Goal: Task Accomplishment & Management: Use online tool/utility

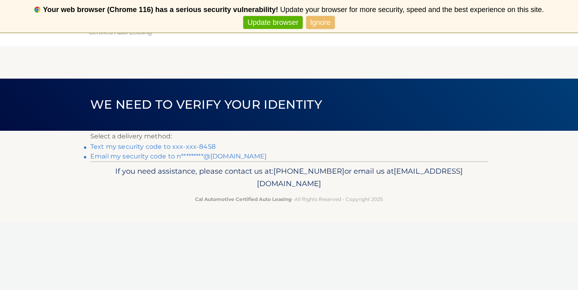
click at [192, 157] on link "Email my security code to n*********@gmail.com" at bounding box center [178, 157] width 176 height 8
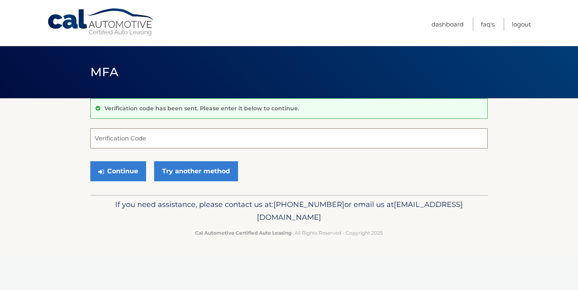
click at [132, 135] on input "Verification Code" at bounding box center [289, 139] width 398 height 20
paste input "403680"
click at [118, 170] on button "Continue" at bounding box center [118, 171] width 56 height 20
type input "403680"
click at [90, 161] on button "Continue" at bounding box center [118, 171] width 56 height 20
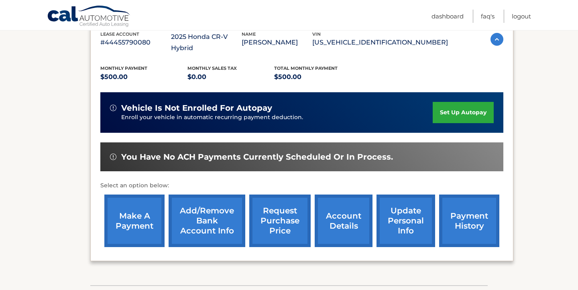
scroll to position [163, 0]
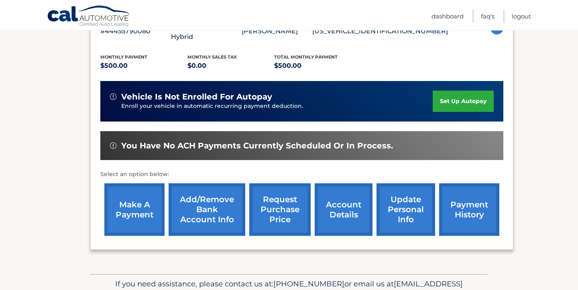
click at [131, 200] on link "make a payment" at bounding box center [134, 210] width 60 height 53
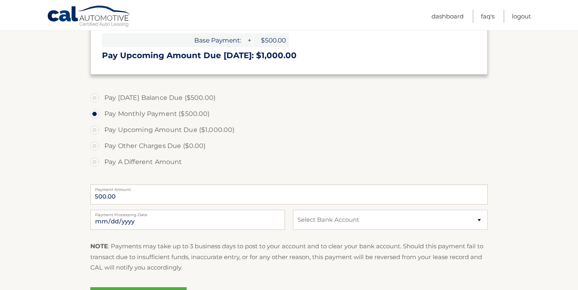
scroll to position [233, 0]
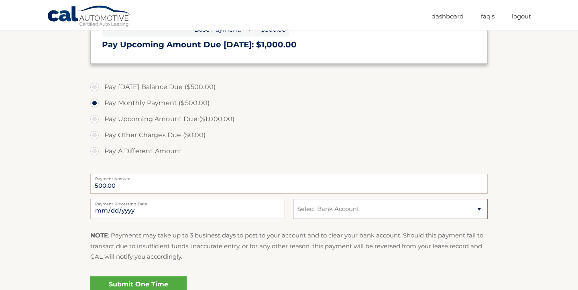
click at [329, 209] on select "Select Bank Account Checking BANK OF AMERICA N.A. *****4581 Checking BANK OF AM…" at bounding box center [390, 209] width 195 height 20
select select "NWFhNGViNzktNzNjOC00NGJhLTkyYWUtYzZiY2NmZDM3YzNk"
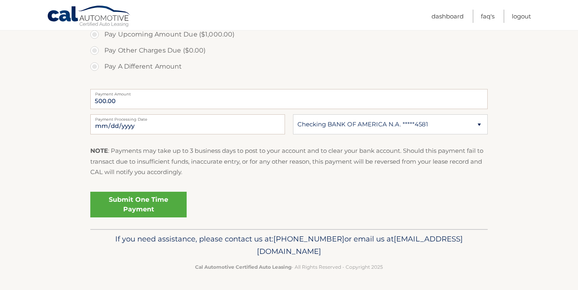
click at [135, 196] on link "Submit One Time Payment" at bounding box center [138, 205] width 96 height 26
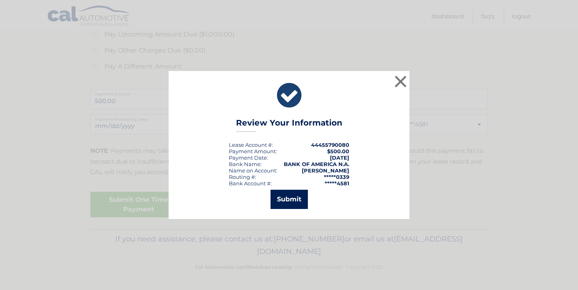
click at [292, 196] on button "Submit" at bounding box center [289, 199] width 37 height 19
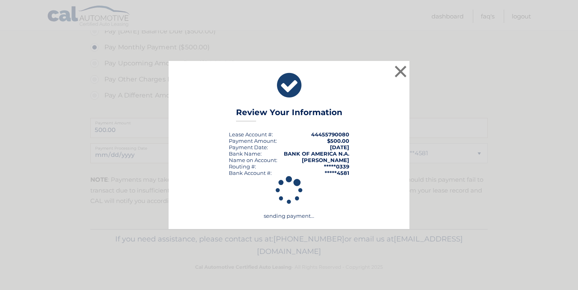
scroll to position [289, 0]
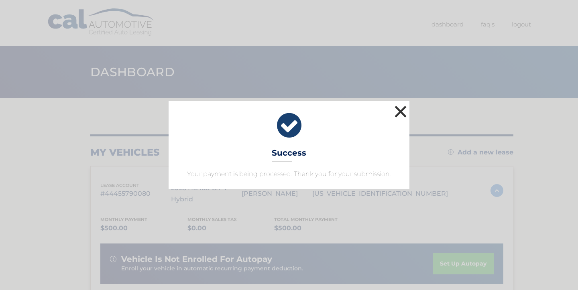
click at [396, 113] on button "×" at bounding box center [401, 112] width 16 height 16
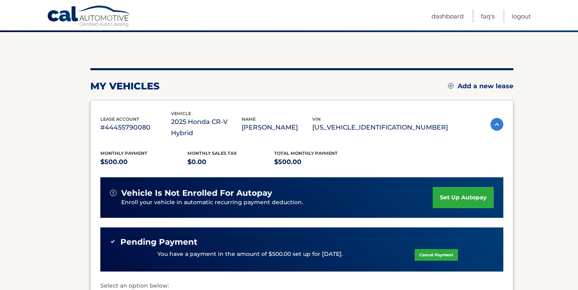
scroll to position [137, 0]
